Goal: Information Seeking & Learning: Learn about a topic

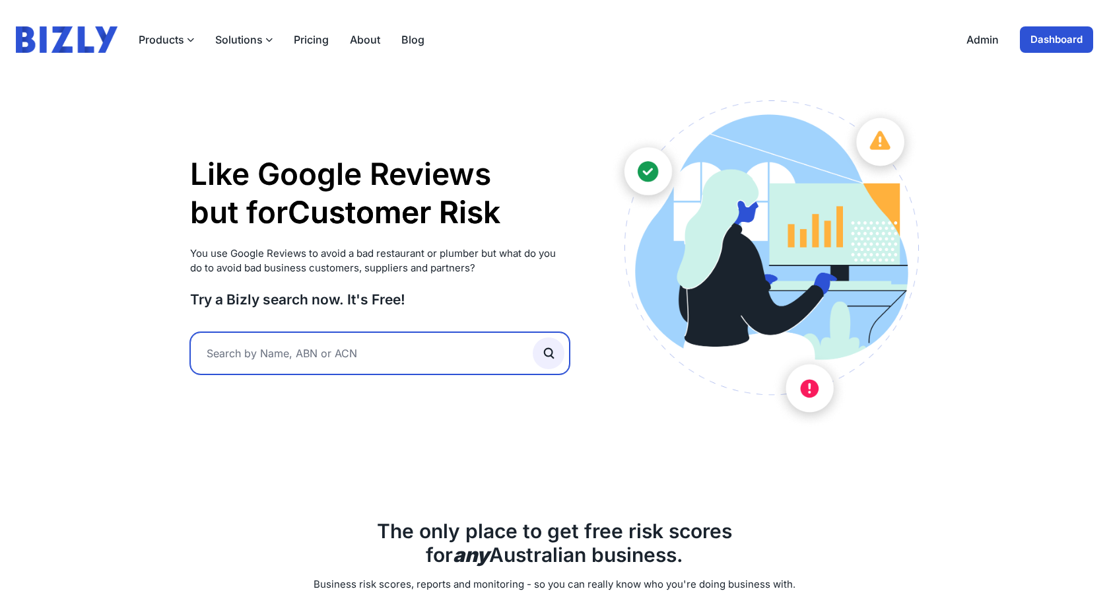
click at [318, 353] on input "text" at bounding box center [380, 353] width 380 height 42
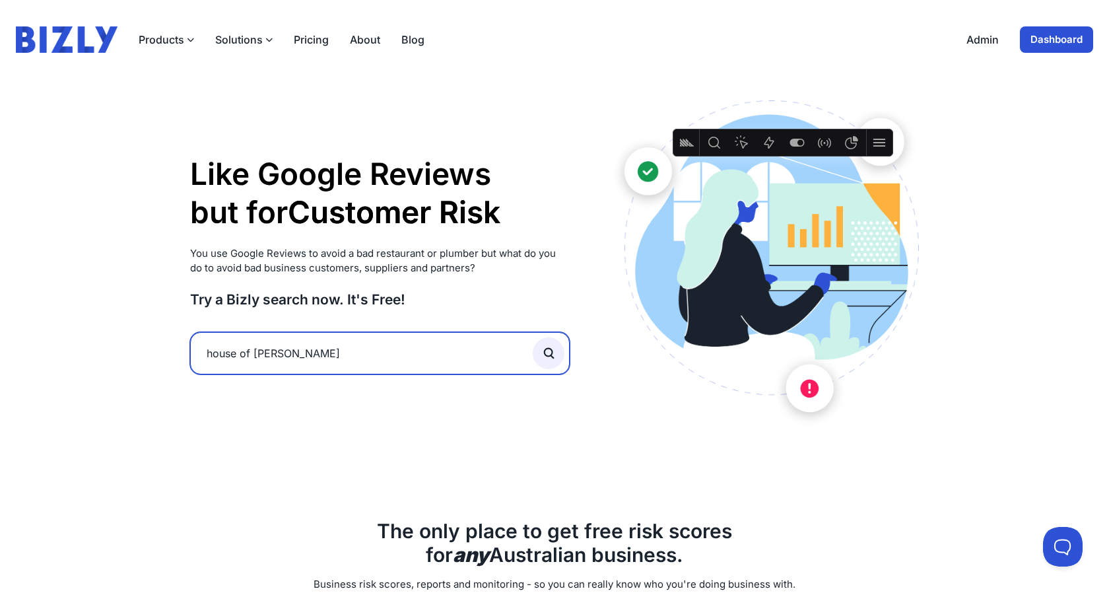
type input "house of heras"
click at [533, 337] on button "submit" at bounding box center [549, 353] width 32 height 32
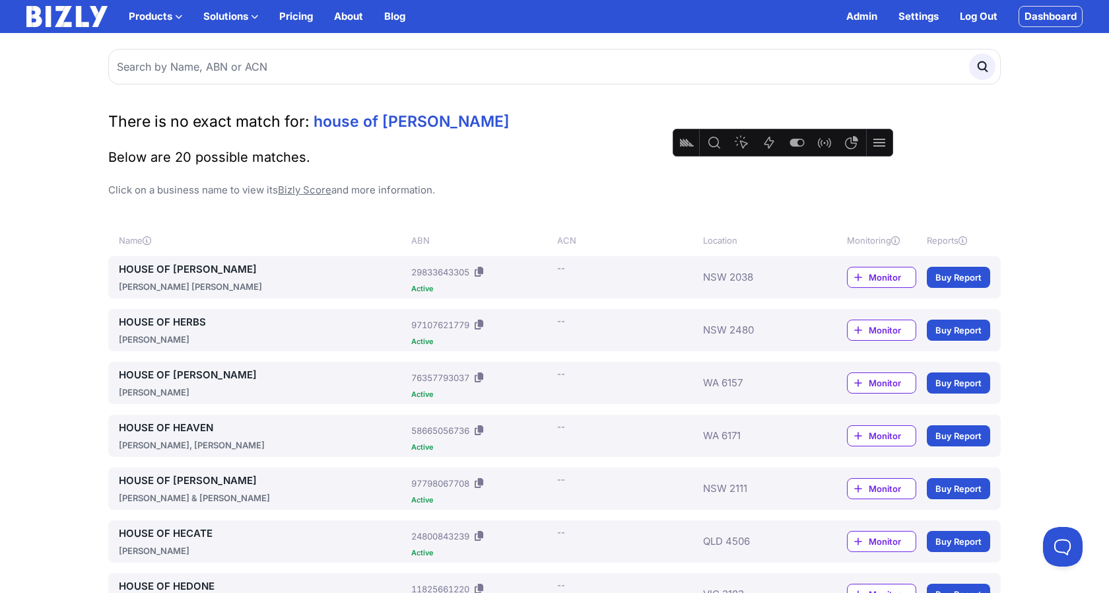
click at [182, 269] on link "HOUSE OF HERAS" at bounding box center [262, 269] width 287 height 16
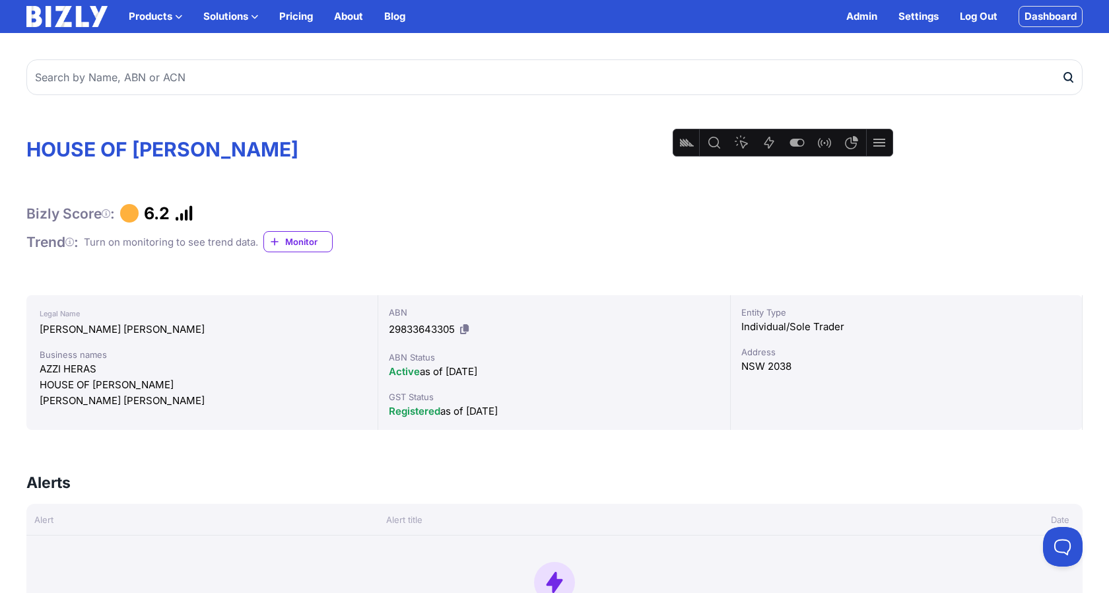
click at [466, 332] on icon at bounding box center [464, 329] width 9 height 10
click at [464, 328] on icon at bounding box center [464, 329] width 9 height 10
click at [468, 331] on icon at bounding box center [464, 329] width 9 height 10
click at [471, 331] on button at bounding box center [465, 329] width 14 height 21
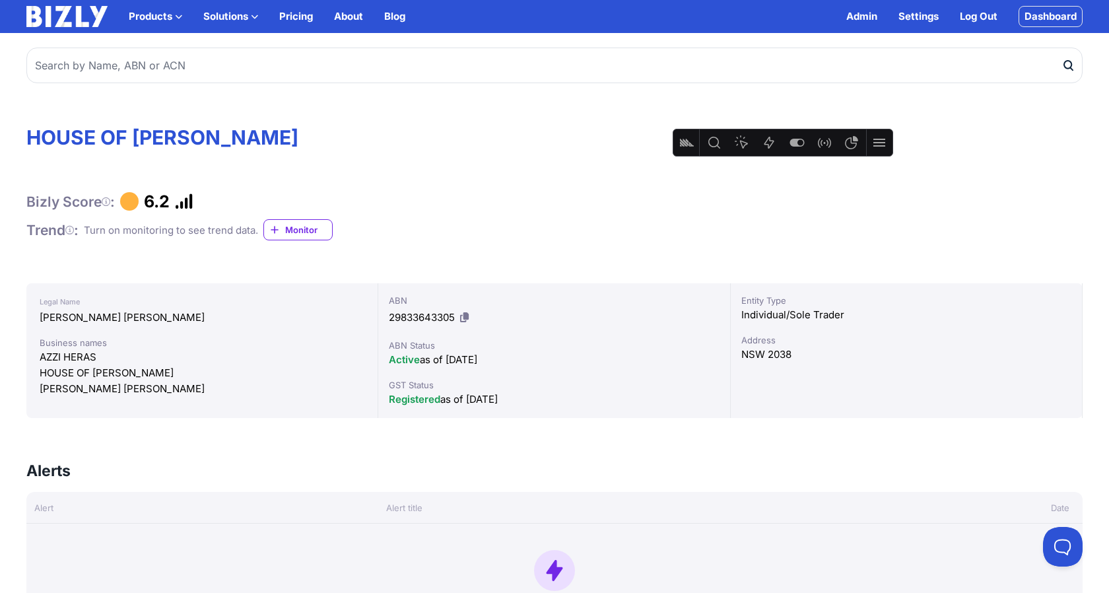
scroll to position [17, 0]
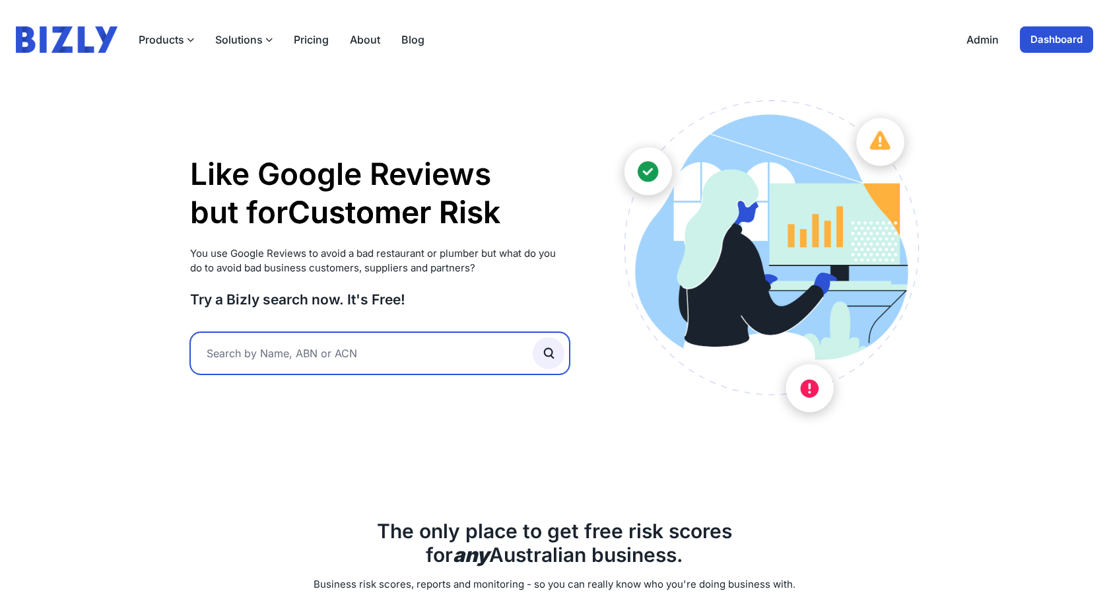
click at [288, 351] on input "text" at bounding box center [380, 353] width 380 height 42
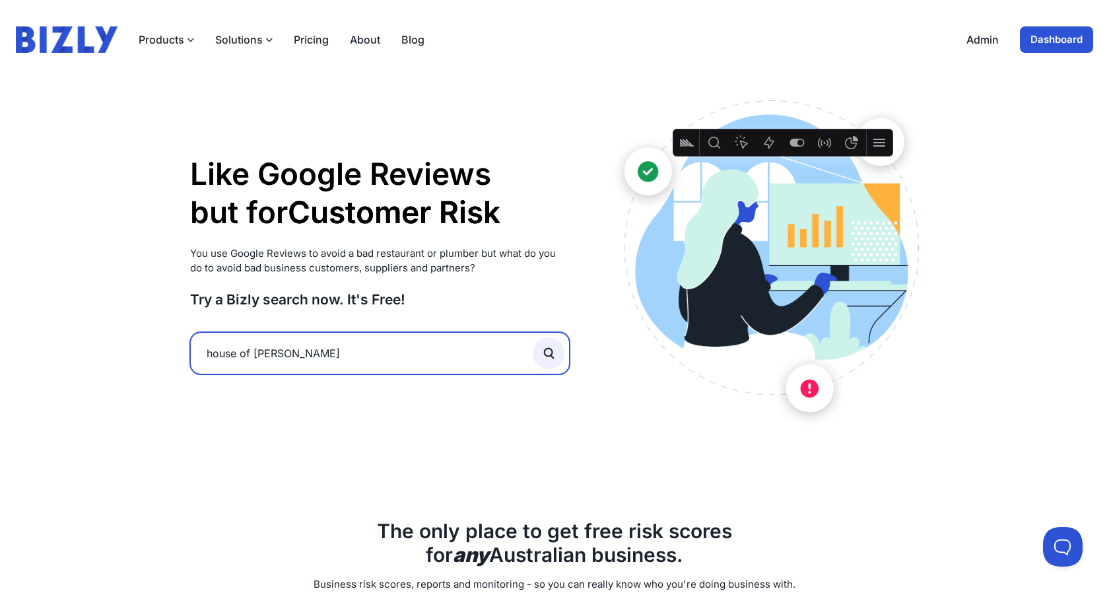
type input "house of [PERSON_NAME]"
click at [533, 337] on button "submit" at bounding box center [549, 353] width 32 height 32
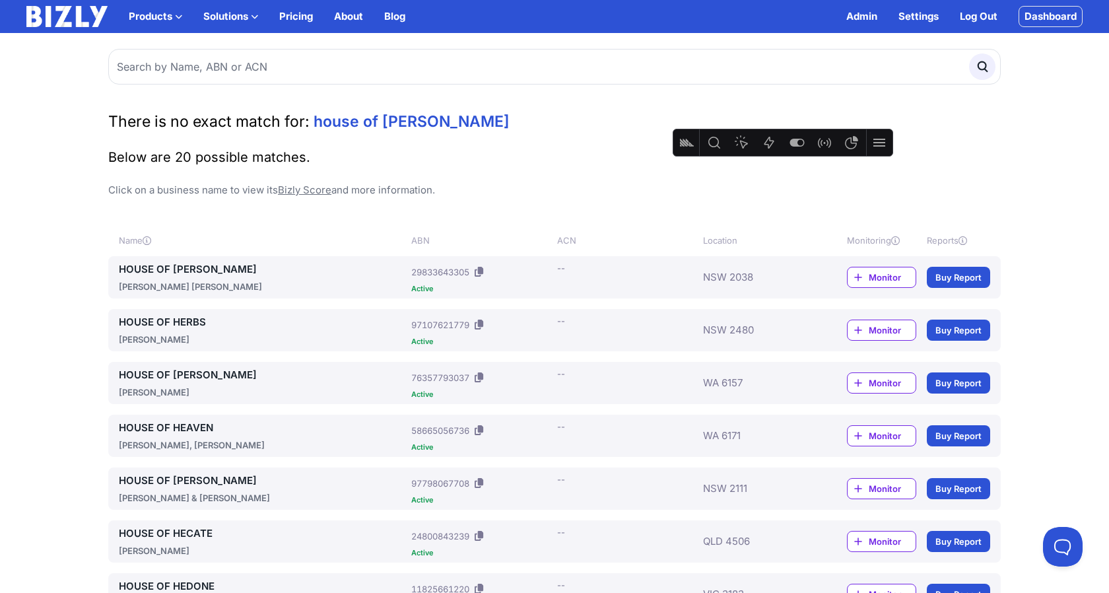
click at [181, 267] on link "HOUSE OF HERAS" at bounding box center [262, 269] width 287 height 16
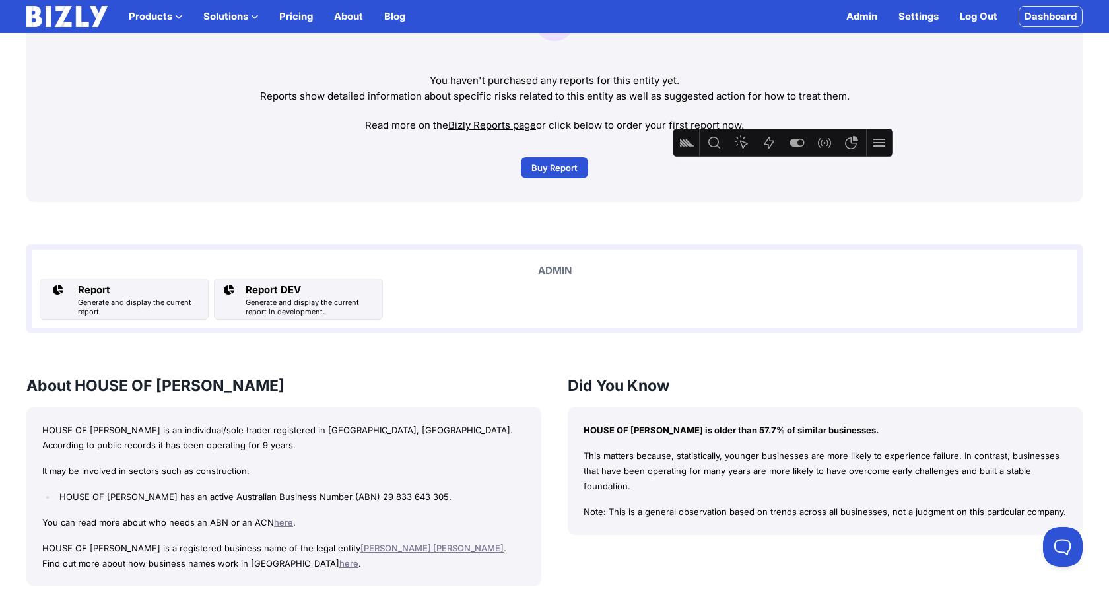
scroll to position [940, 0]
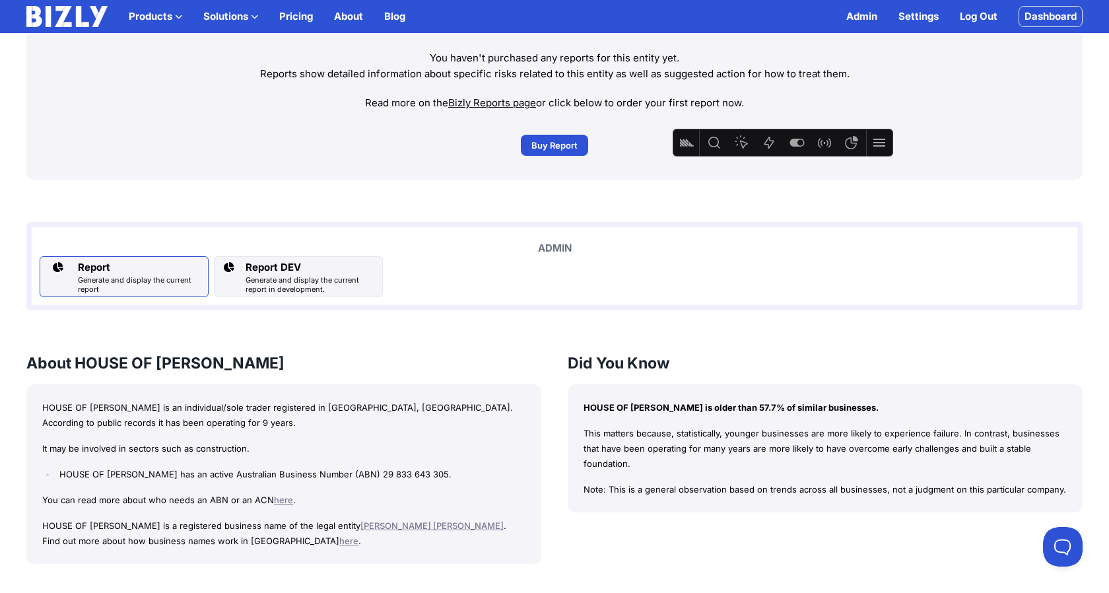
click at [119, 273] on div "Report" at bounding box center [140, 268] width 125 height 16
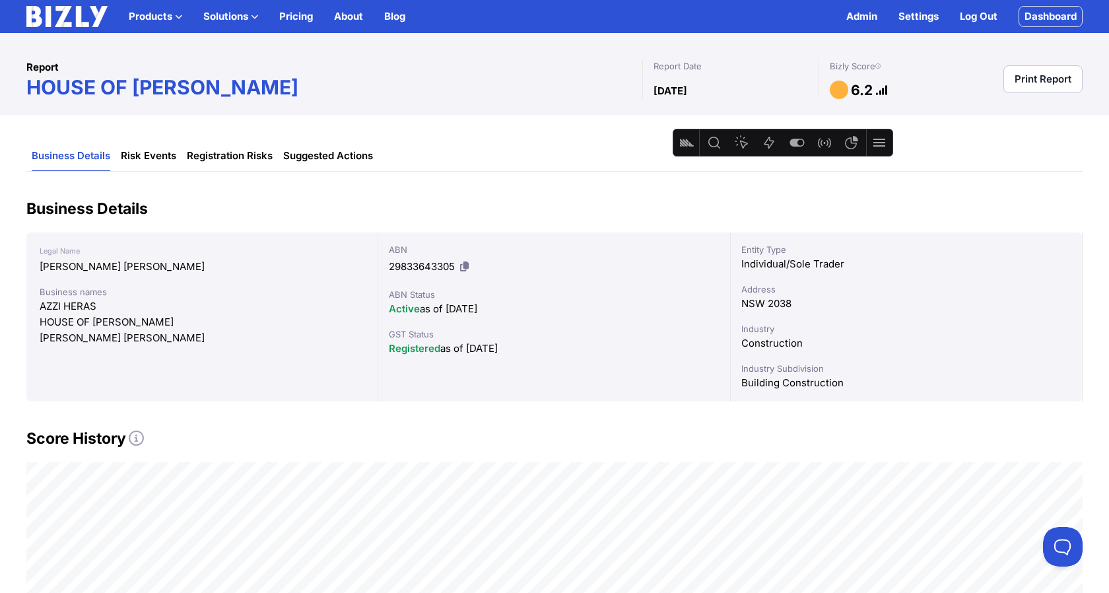
scroll to position [9, 0]
click at [69, 15] on img at bounding box center [66, 16] width 81 height 21
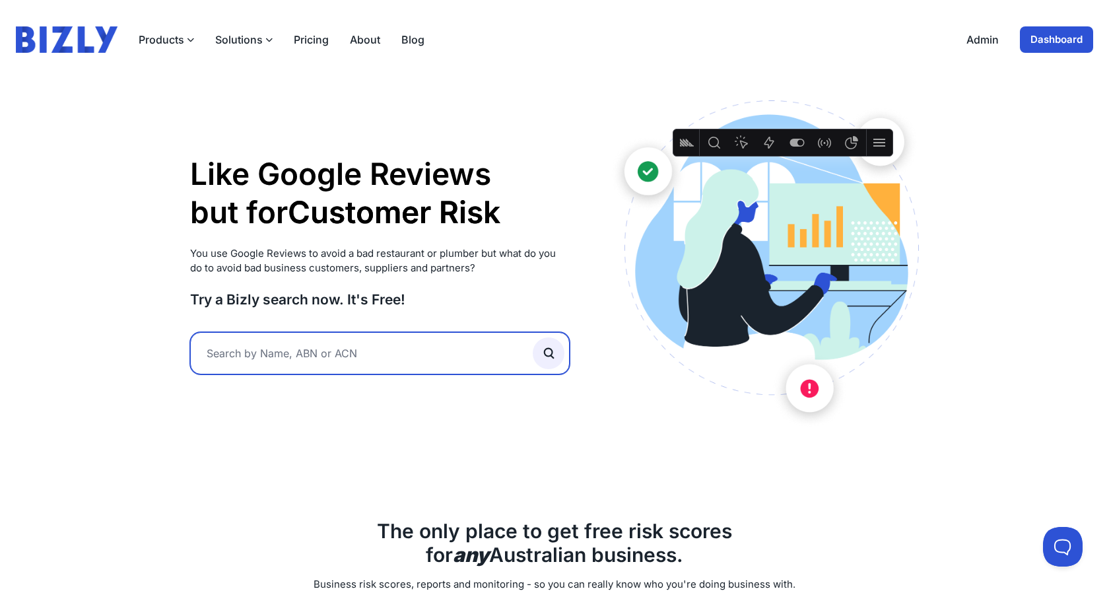
click at [328, 356] on input "text" at bounding box center [380, 353] width 380 height 42
type input "house of [PERSON_NAME]"
click at [533, 337] on button "submit" at bounding box center [549, 353] width 32 height 32
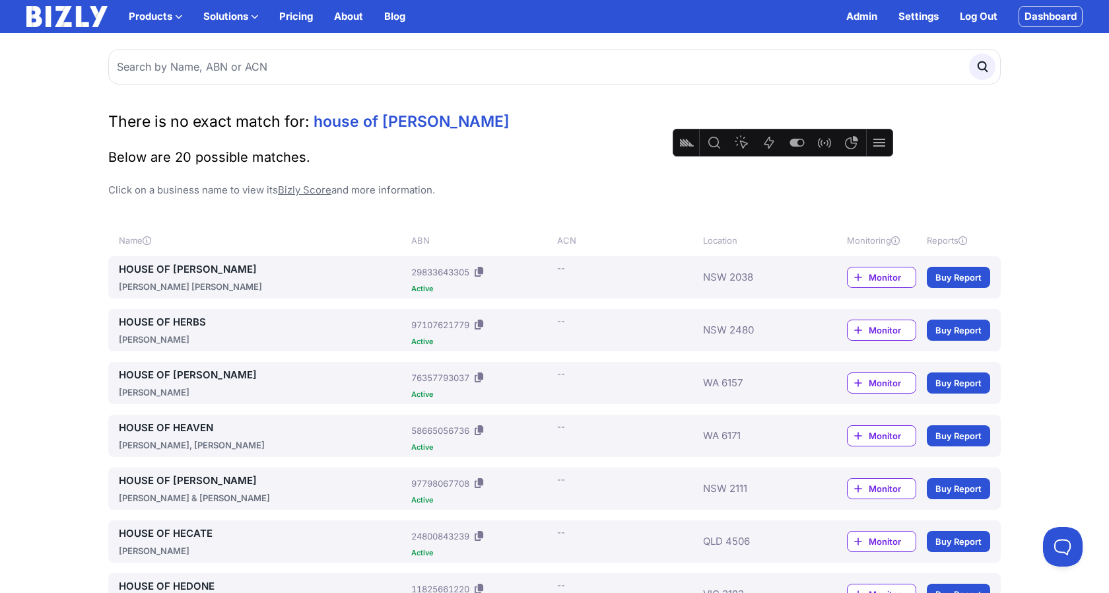
click at [870, 277] on span "Monitor" at bounding box center [892, 277] width 47 height 13
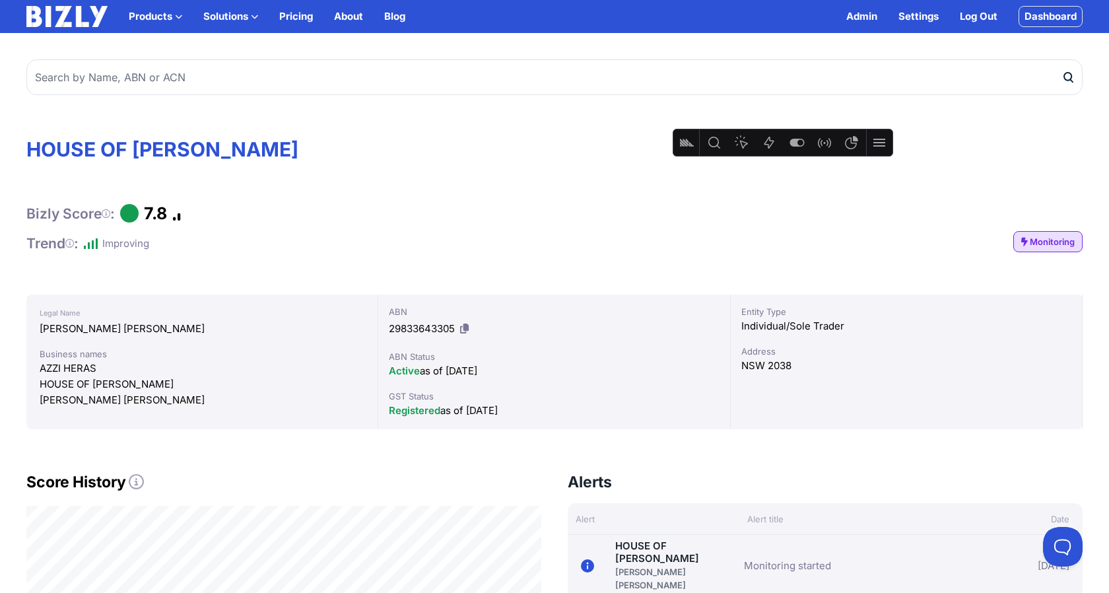
click at [466, 329] on icon at bounding box center [464, 329] width 9 height 10
click at [467, 334] on button at bounding box center [465, 328] width 14 height 21
click at [462, 335] on button at bounding box center [465, 328] width 14 height 21
click at [464, 329] on icon at bounding box center [464, 329] width 9 height 10
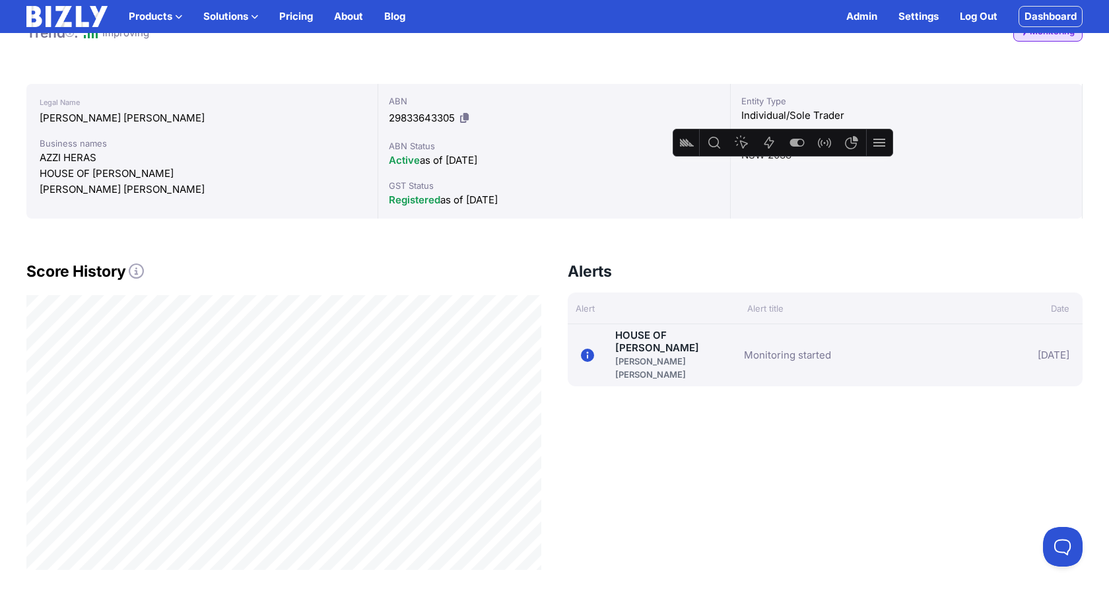
scroll to position [241, 0]
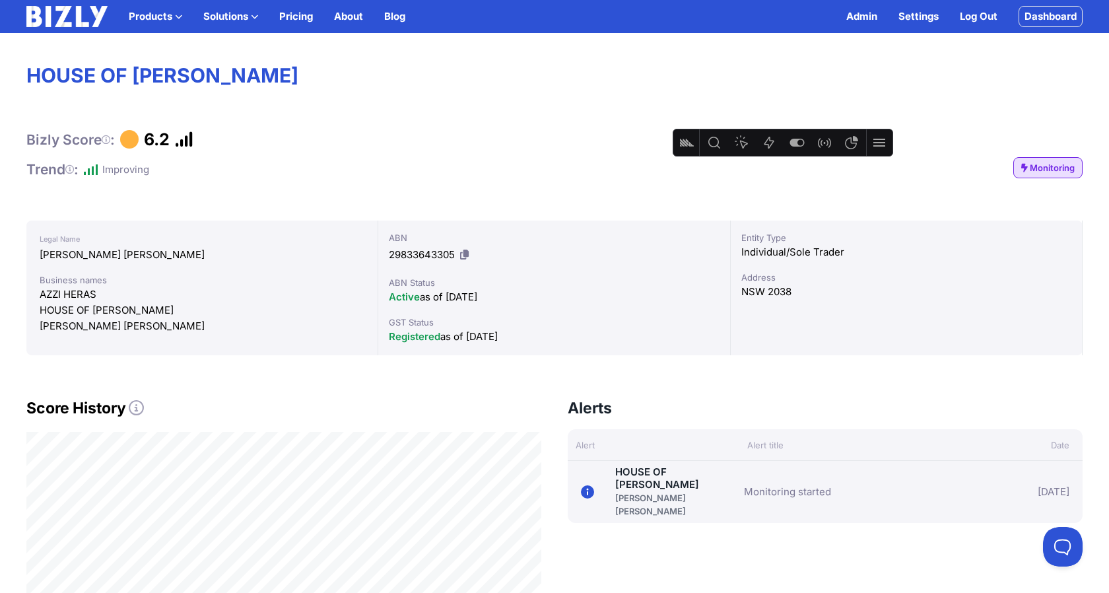
scroll to position [76, 0]
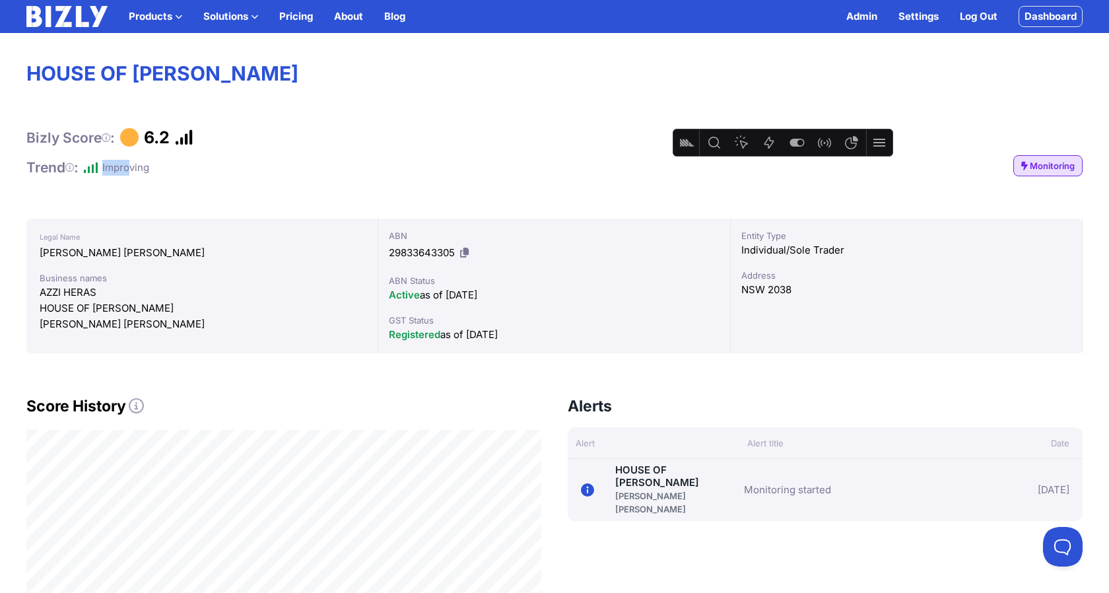
drag, startPoint x: 100, startPoint y: 170, endPoint x: 133, endPoint y: 169, distance: 33.7
click at [133, 169] on div "Improving" at bounding box center [116, 168] width 65 height 16
click at [144, 169] on div "Improving" at bounding box center [125, 168] width 47 height 16
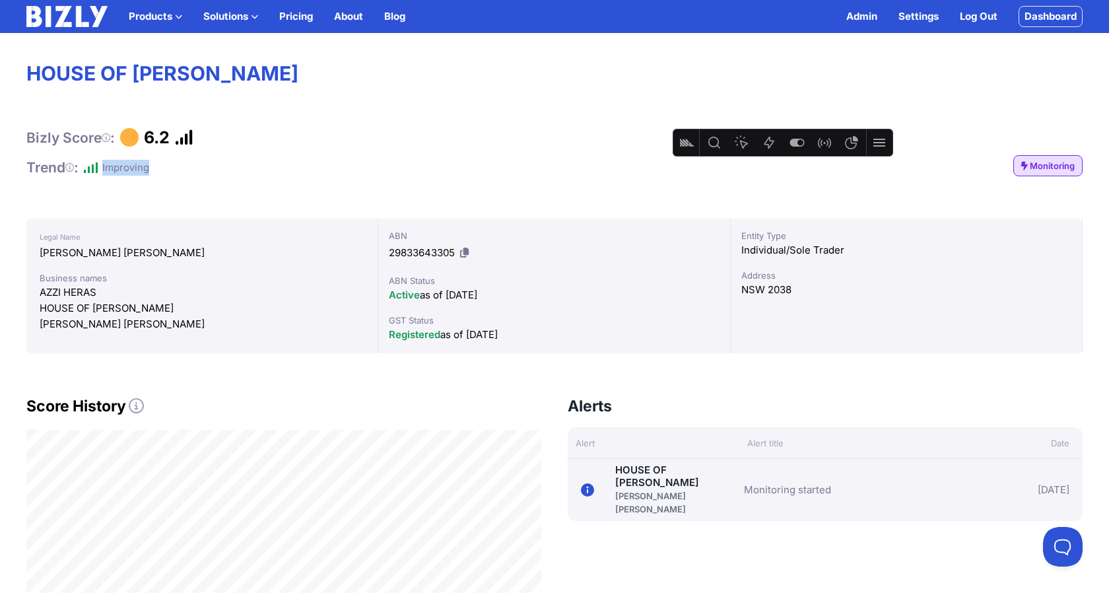
click at [144, 169] on div "Improving" at bounding box center [125, 168] width 47 height 16
drag, startPoint x: 67, startPoint y: 168, endPoint x: 195, endPoint y: 167, distance: 127.4
click at [194, 167] on div "Bizly Score : 6.2 Trend : Improving Monitoring" at bounding box center [554, 151] width 1057 height 49
click at [195, 167] on div "Bizly Score : 6.2 Trend : Improving Monitoring" at bounding box center [554, 151] width 1057 height 49
drag, startPoint x: 207, startPoint y: 83, endPoint x: 11, endPoint y: 63, distance: 196.5
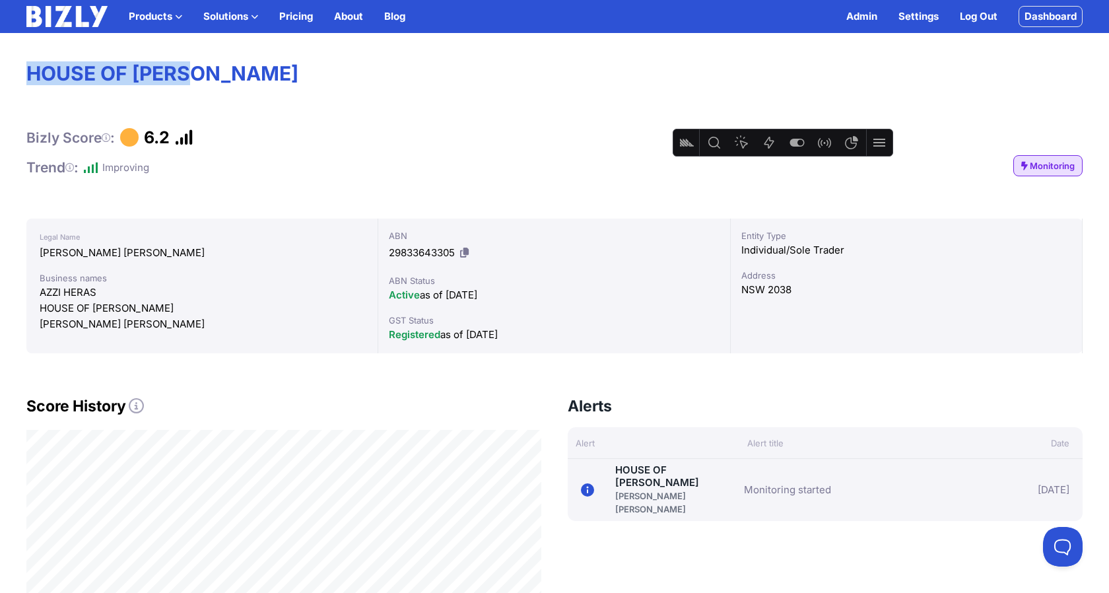
click at [84, 75] on h1 "HOUSE OF [PERSON_NAME]" at bounding box center [554, 73] width 1057 height 24
drag, startPoint x: 28, startPoint y: 69, endPoint x: 197, endPoint y: 75, distance: 169.2
click at [197, 75] on h1 "HOUSE OF [PERSON_NAME]" at bounding box center [554, 73] width 1057 height 24
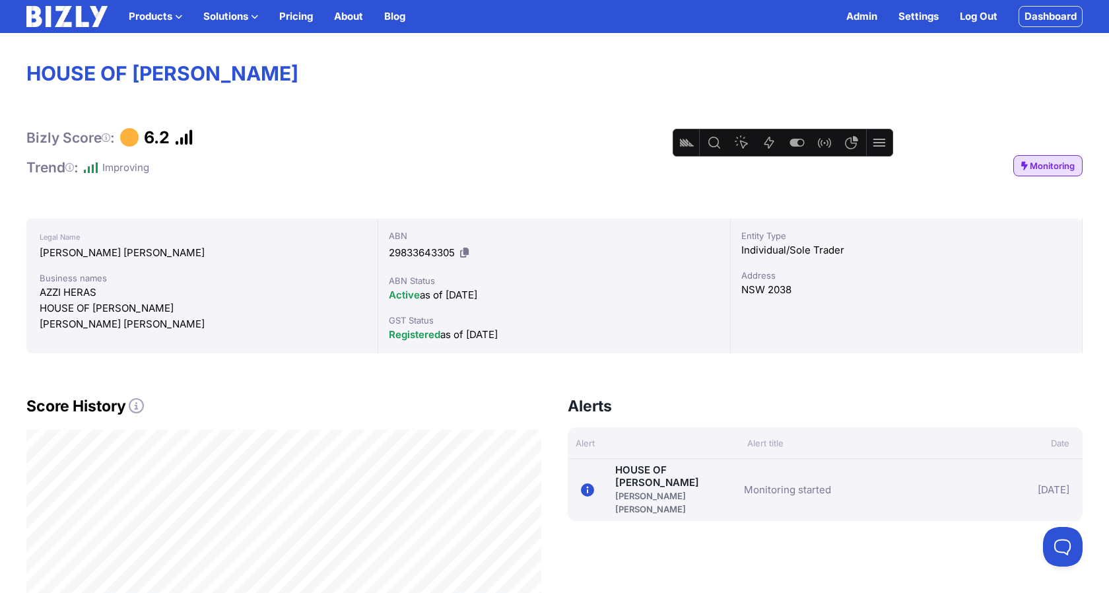
click at [614, 131] on div "Bizly Score : 6.2" at bounding box center [554, 137] width 1057 height 20
click at [615, 574] on div "Alerts View all Alert Alert title Date 11/09/25 HOUSE OF HERAS AZZI HERAS, SILV…" at bounding box center [825, 550] width 515 height 309
